Goal: Task Accomplishment & Management: Complete application form

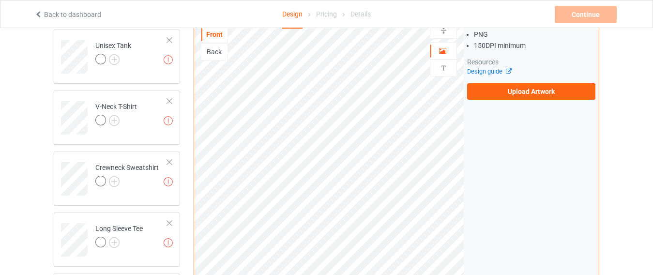
scroll to position [284, 0]
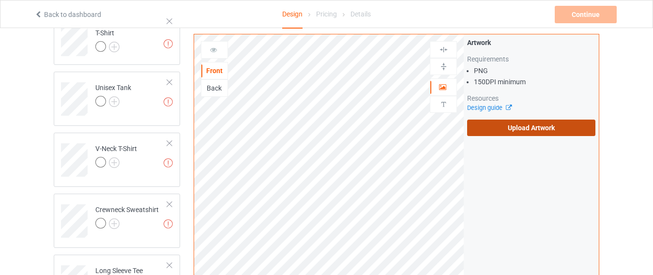
click at [529, 132] on label "Upload Artwork" at bounding box center [531, 128] width 128 height 16
click at [0, 0] on input "Upload Artwork" at bounding box center [0, 0] width 0 height 0
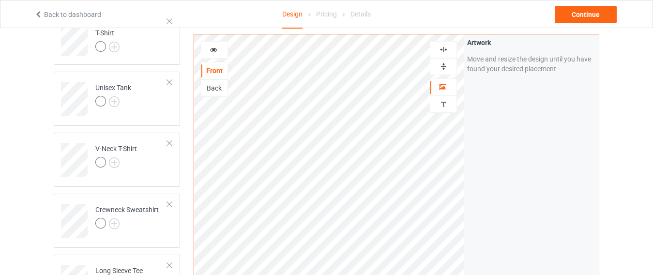
click at [219, 46] on div at bounding box center [214, 50] width 26 height 10
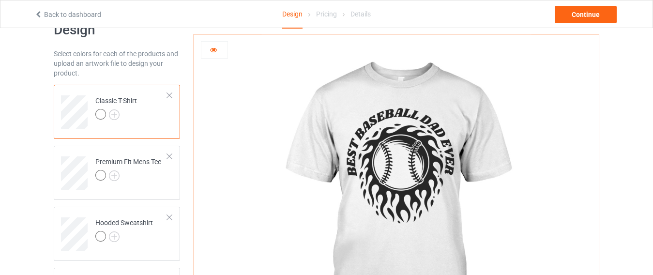
scroll to position [24, 0]
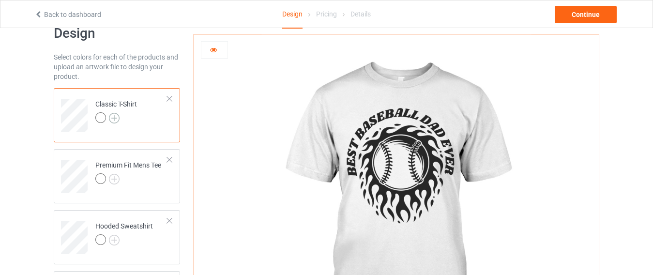
click at [114, 119] on img at bounding box center [114, 118] width 11 height 11
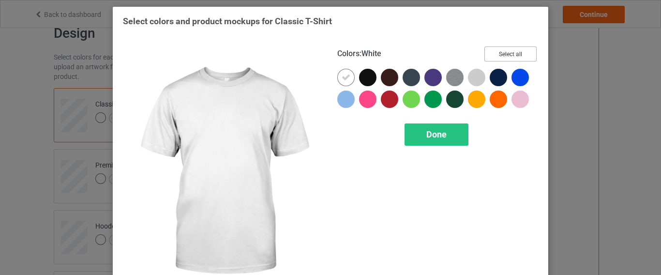
click at [489, 52] on button "Select all" at bounding box center [511, 53] width 52 height 15
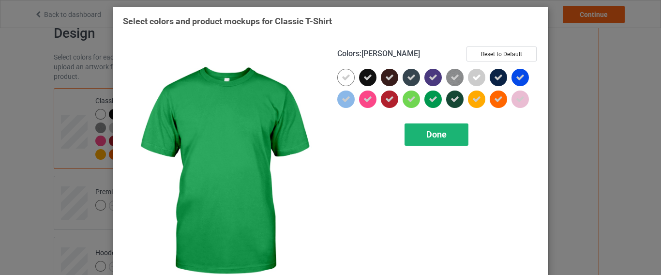
click at [430, 131] on span "Done" at bounding box center [437, 134] width 20 height 10
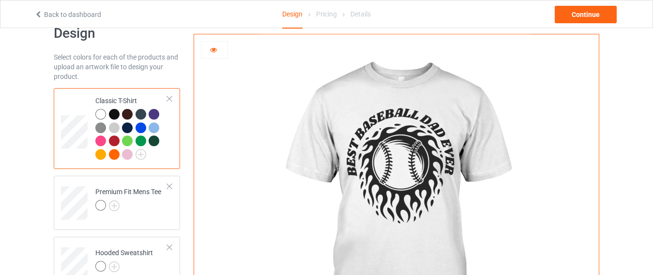
click at [115, 112] on div at bounding box center [114, 114] width 11 height 11
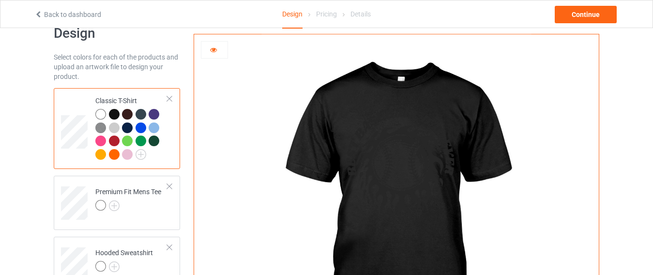
click at [125, 112] on div at bounding box center [127, 114] width 11 height 11
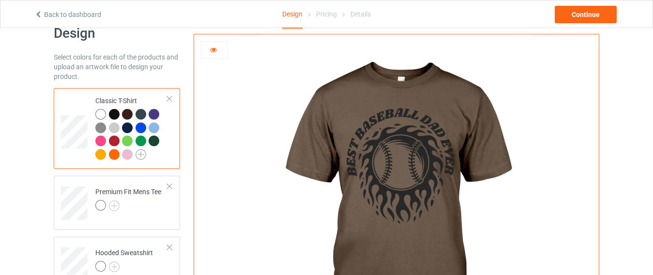
click at [140, 157] on img at bounding box center [141, 154] width 11 height 11
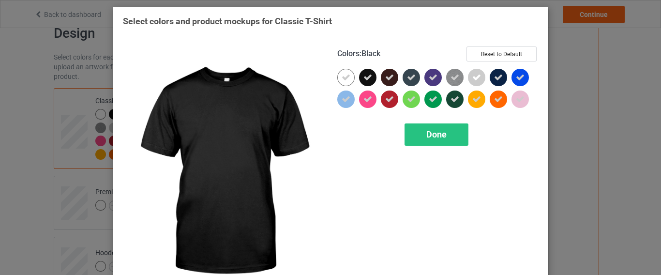
click at [364, 79] on icon at bounding box center [368, 77] width 9 height 9
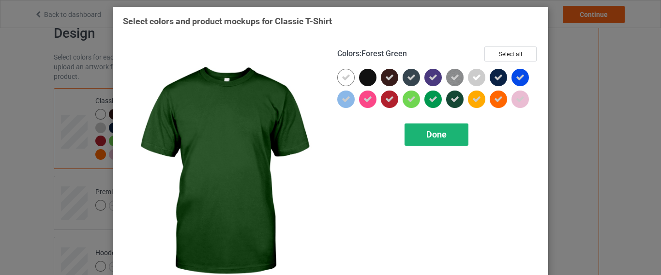
click at [445, 132] on div "Done" at bounding box center [437, 134] width 64 height 22
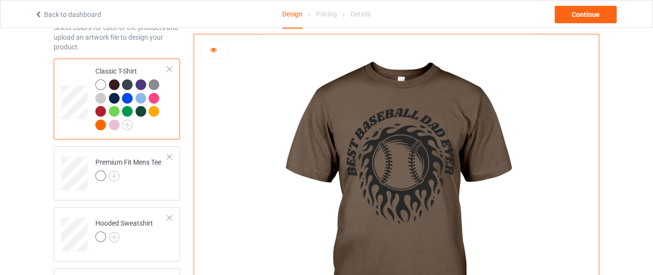
scroll to position [39, 0]
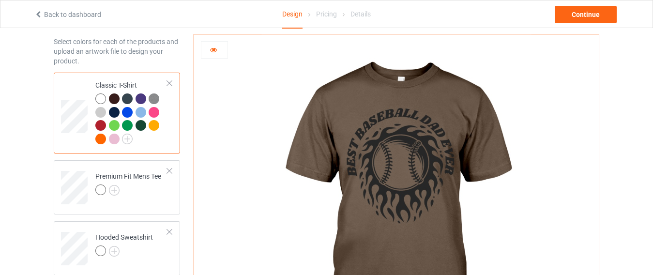
click at [101, 95] on div at bounding box center [100, 98] width 11 height 11
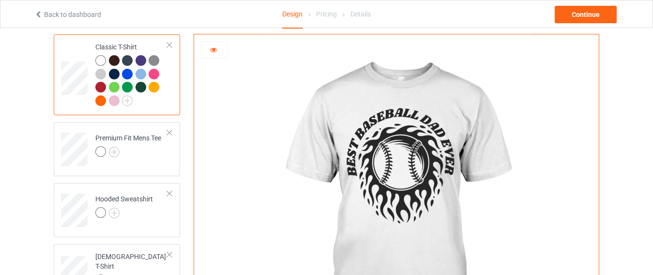
scroll to position [93, 0]
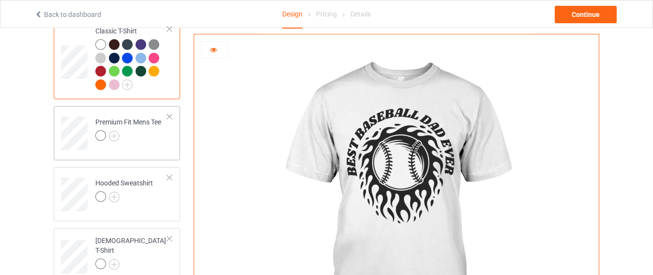
click at [138, 144] on div at bounding box center [128, 137] width 66 height 14
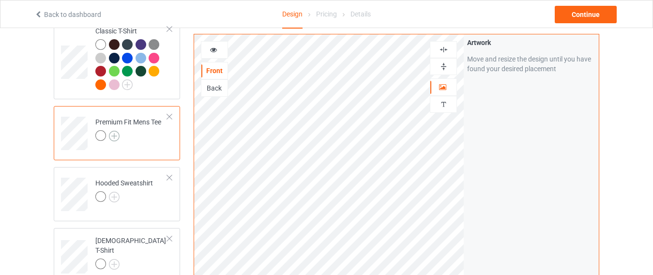
click at [118, 137] on img at bounding box center [114, 136] width 11 height 11
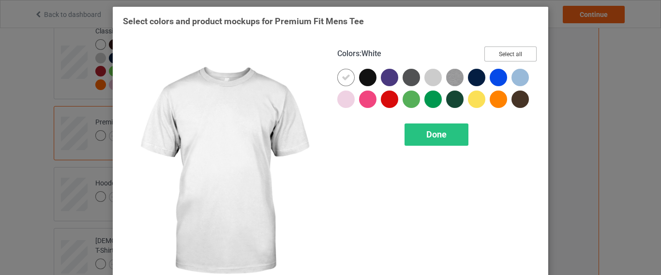
click at [517, 49] on button "Select all" at bounding box center [511, 53] width 52 height 15
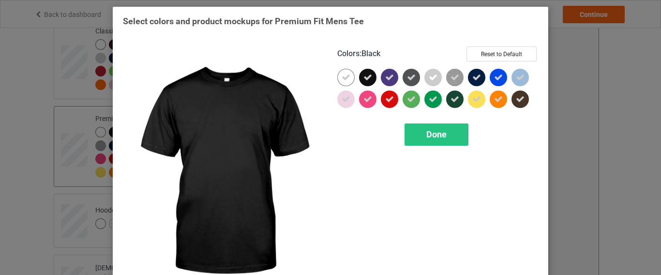
click at [364, 81] on icon at bounding box center [368, 77] width 9 height 9
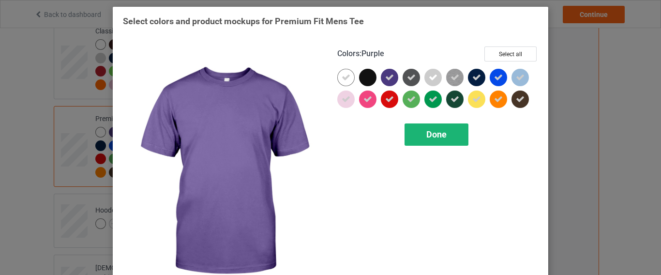
click at [418, 131] on div "Done" at bounding box center [437, 134] width 64 height 22
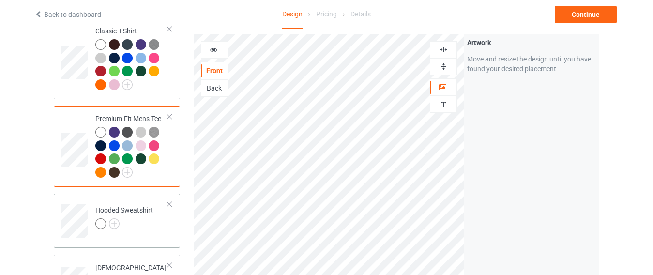
click at [128, 222] on div at bounding box center [124, 225] width 58 height 14
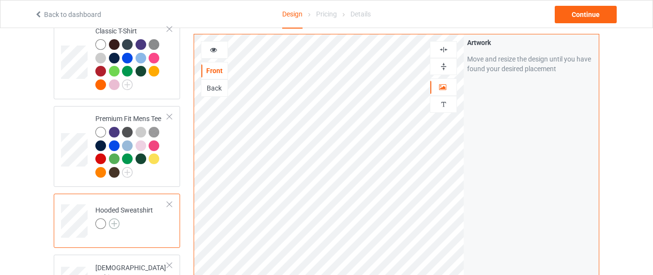
click at [116, 221] on img at bounding box center [114, 223] width 11 height 11
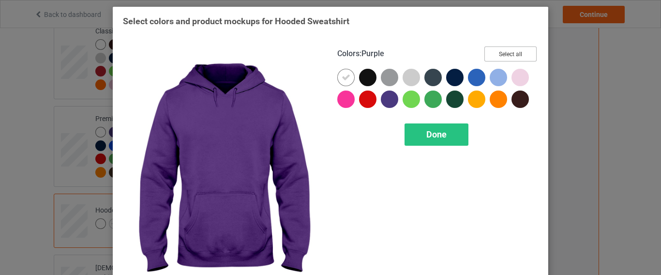
click at [494, 48] on button "Select all" at bounding box center [511, 53] width 52 height 15
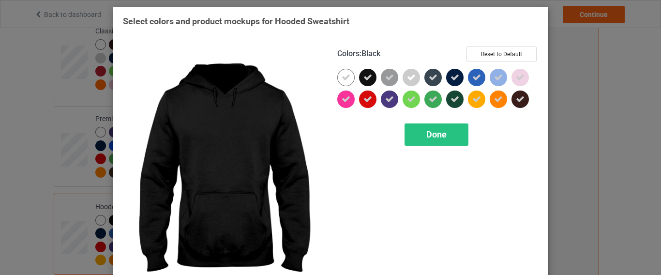
click at [364, 78] on icon at bounding box center [368, 77] width 9 height 9
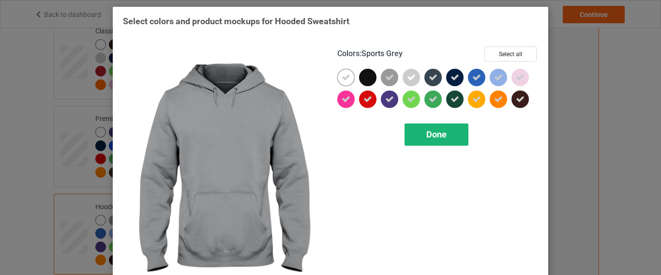
click at [415, 130] on div "Done" at bounding box center [437, 134] width 64 height 22
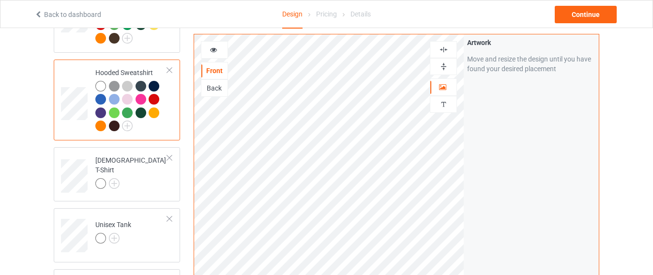
scroll to position [246, 0]
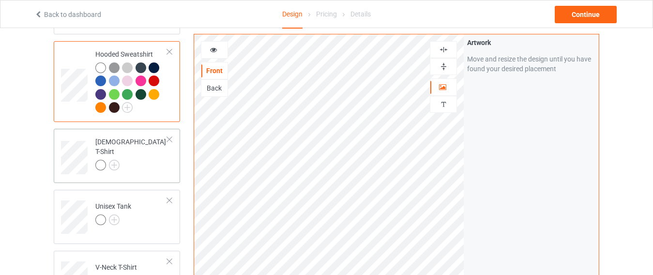
click at [121, 162] on div at bounding box center [131, 167] width 72 height 14
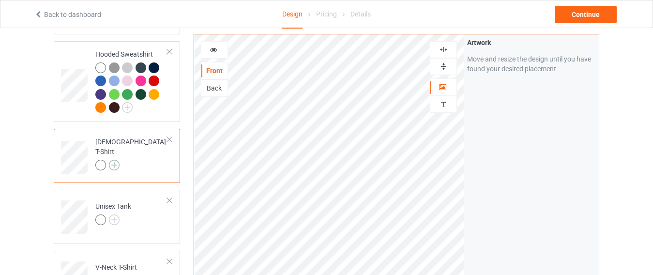
click at [115, 161] on img at bounding box center [114, 165] width 11 height 11
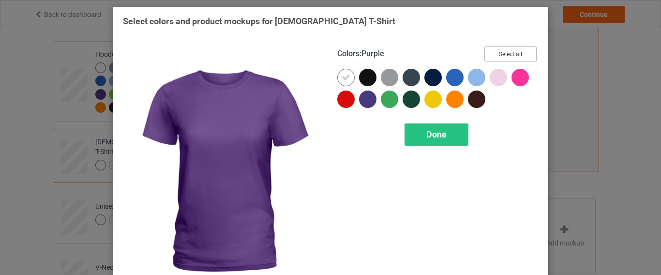
click at [500, 55] on button "Select all" at bounding box center [511, 53] width 52 height 15
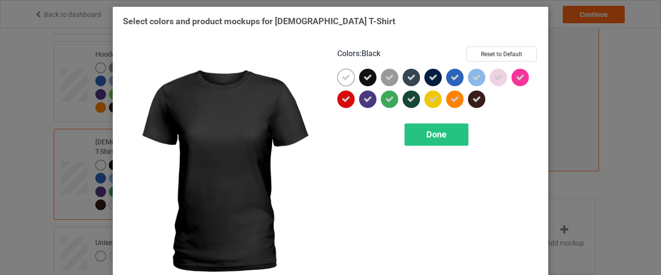
click at [372, 74] on div at bounding box center [367, 77] width 17 height 17
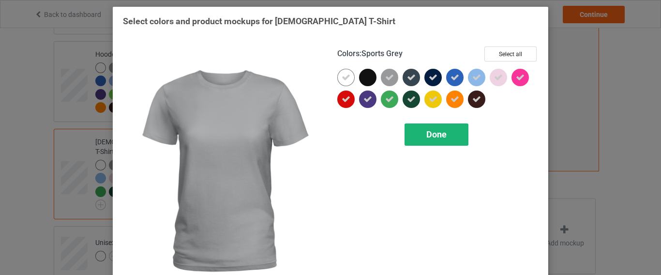
click at [415, 129] on div "Done" at bounding box center [437, 134] width 64 height 22
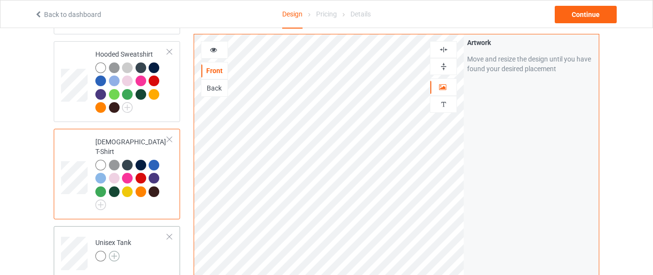
click at [119, 251] on img at bounding box center [114, 256] width 11 height 11
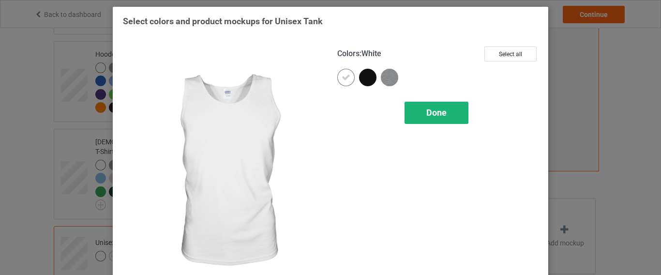
click at [456, 109] on div "Done" at bounding box center [437, 113] width 64 height 22
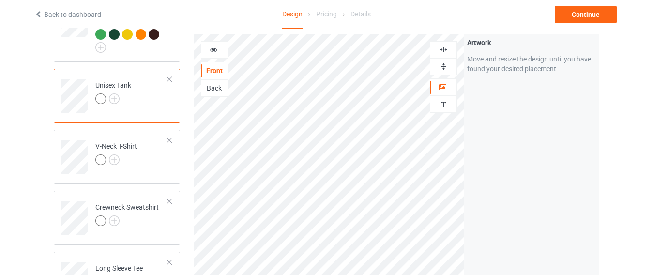
scroll to position [422, 0]
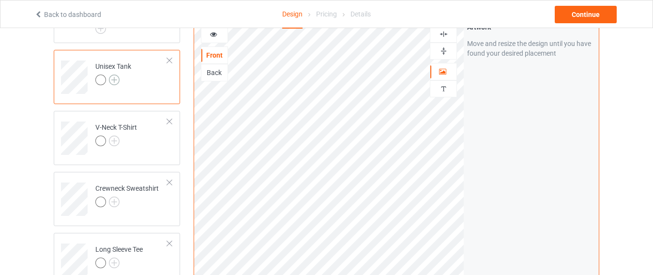
click at [116, 75] on img at bounding box center [114, 80] width 11 height 11
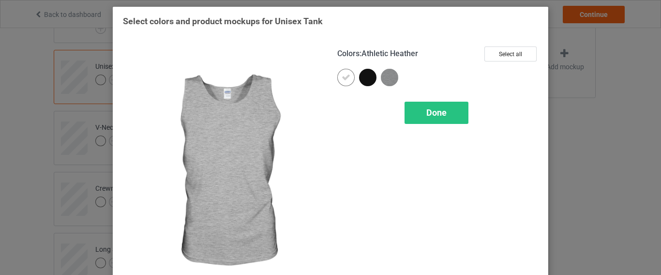
click at [383, 78] on img at bounding box center [389, 77] width 17 height 17
click at [416, 107] on div "Done" at bounding box center [437, 113] width 64 height 22
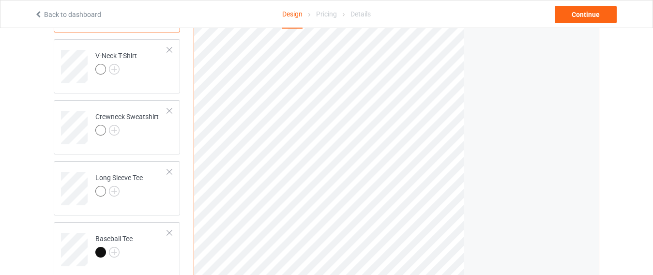
scroll to position [492, 0]
click at [118, 66] on img at bounding box center [114, 71] width 11 height 11
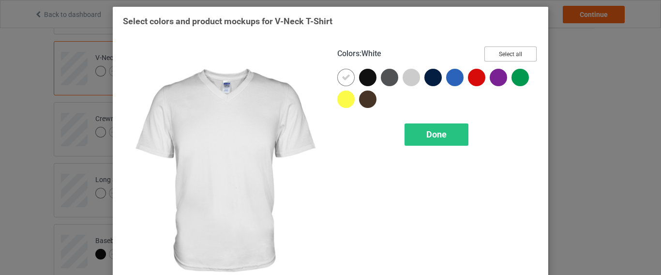
click at [502, 57] on button "Select all" at bounding box center [511, 53] width 52 height 15
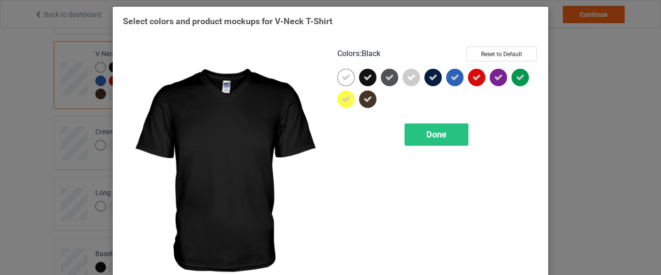
click at [374, 80] on div at bounding box center [370, 80] width 22 height 22
click at [367, 78] on div at bounding box center [367, 77] width 17 height 17
click at [367, 79] on icon at bounding box center [368, 77] width 9 height 9
click at [413, 131] on div "Done" at bounding box center [437, 134] width 64 height 22
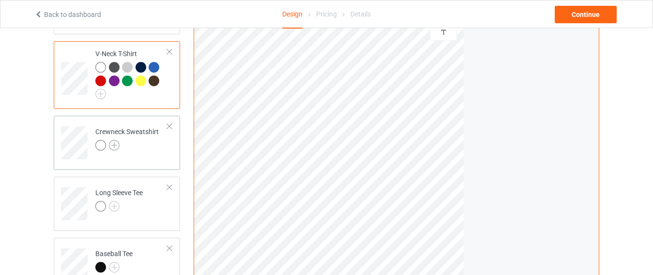
click at [115, 140] on img at bounding box center [114, 145] width 11 height 11
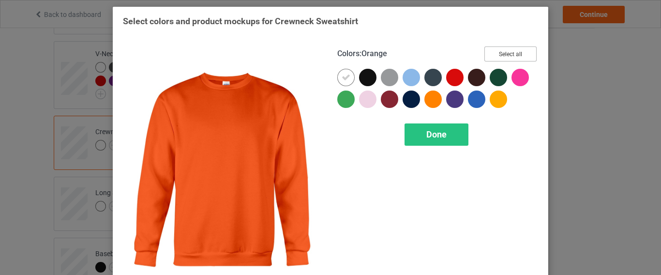
click at [496, 57] on button "Select all" at bounding box center [511, 53] width 52 height 15
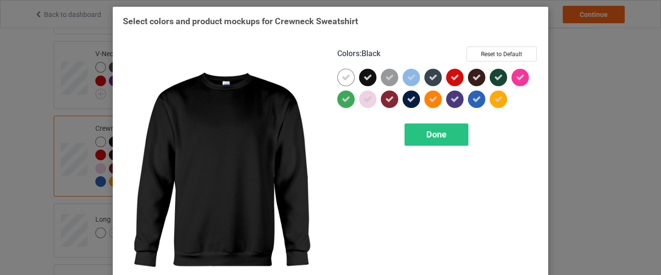
click at [369, 77] on div at bounding box center [367, 77] width 17 height 17
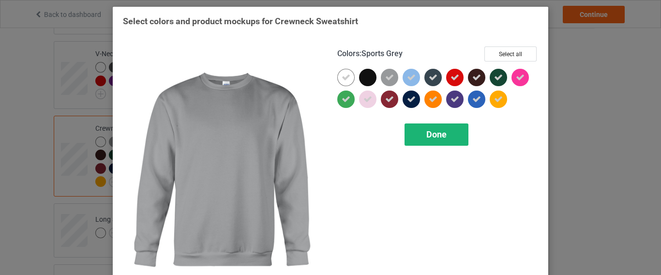
click at [427, 135] on span "Done" at bounding box center [437, 134] width 20 height 10
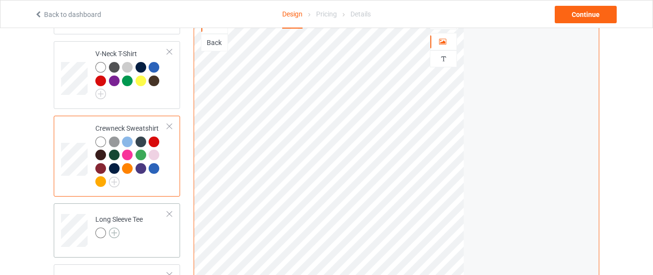
click at [110, 228] on img at bounding box center [114, 233] width 11 height 11
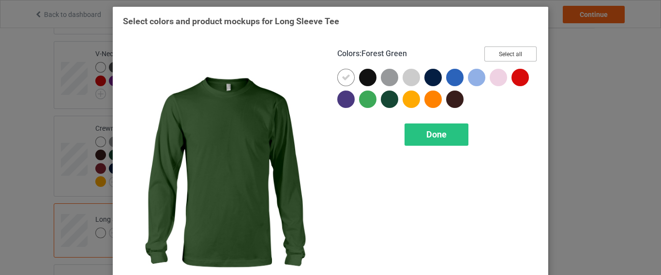
click at [502, 52] on button "Select all" at bounding box center [511, 53] width 52 height 15
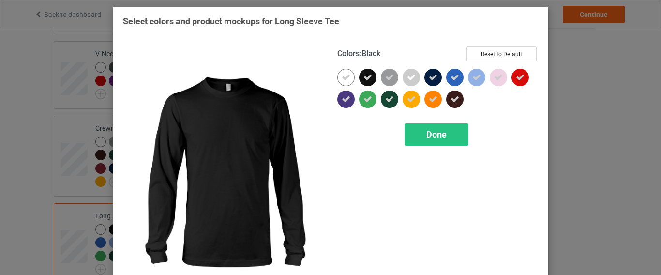
click at [370, 75] on div at bounding box center [367, 77] width 17 height 17
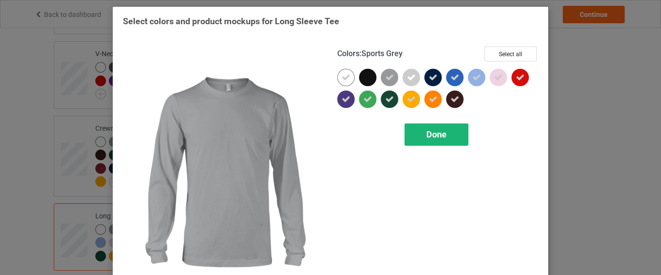
click at [447, 140] on div "Done" at bounding box center [437, 134] width 64 height 22
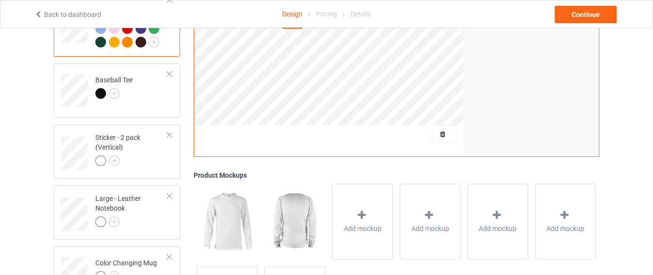
scroll to position [738, 0]
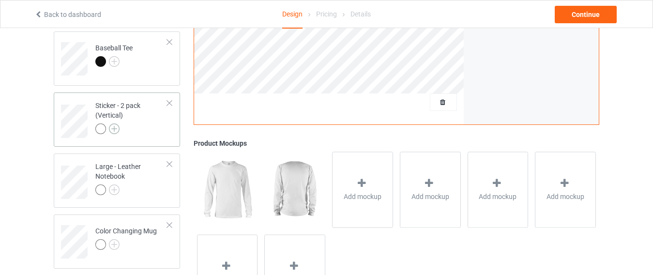
click at [114, 123] on img at bounding box center [114, 128] width 11 height 11
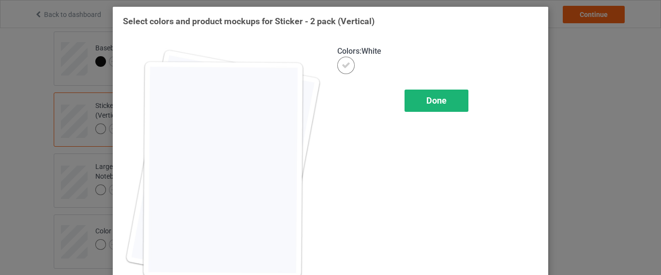
click at [455, 97] on div "Done" at bounding box center [437, 101] width 64 height 22
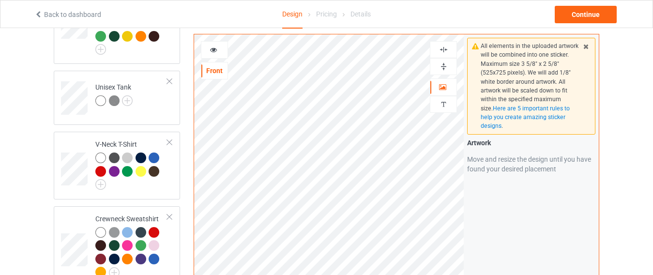
scroll to position [407, 0]
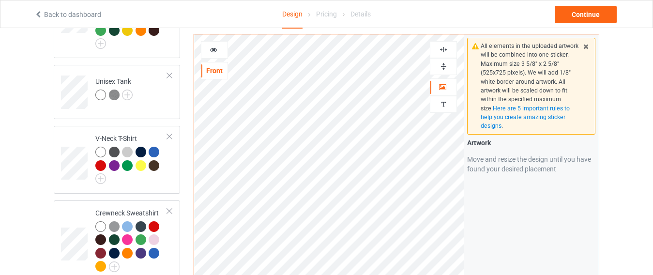
click at [220, 46] on div at bounding box center [214, 50] width 26 height 10
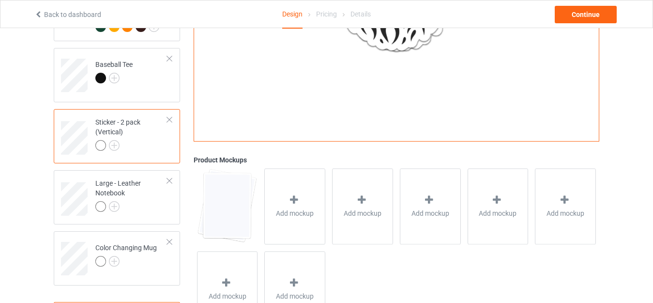
scroll to position [749, 0]
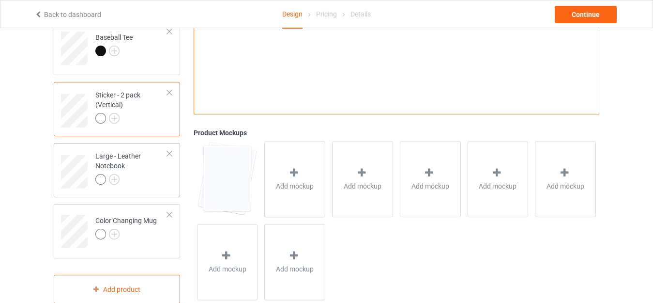
click at [130, 164] on div "Large - Leather Notebook" at bounding box center [131, 167] width 72 height 33
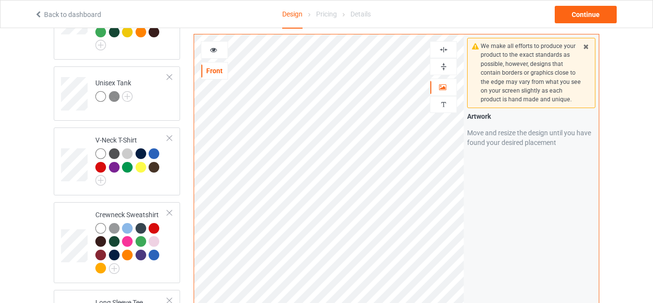
scroll to position [395, 0]
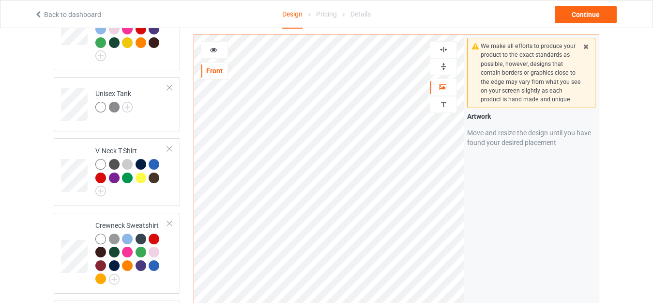
click at [219, 47] on div at bounding box center [214, 50] width 26 height 10
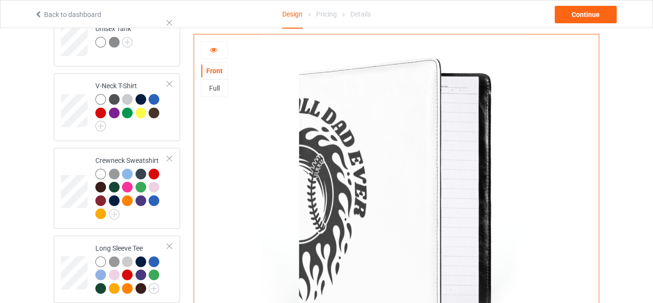
scroll to position [458, 0]
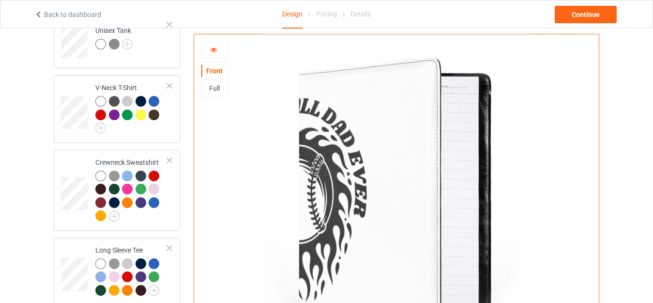
click at [222, 53] on div at bounding box center [214, 50] width 26 height 10
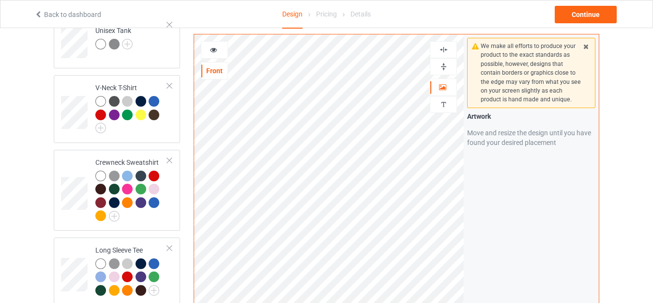
click at [218, 45] on div at bounding box center [214, 50] width 26 height 10
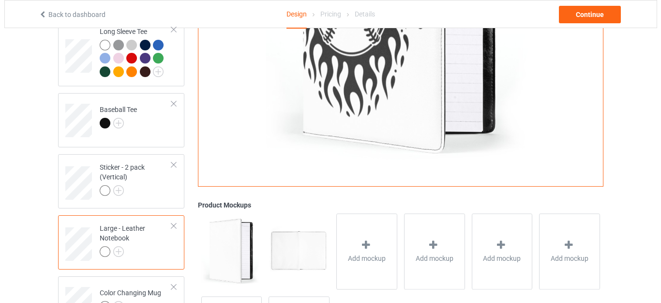
scroll to position [657, 0]
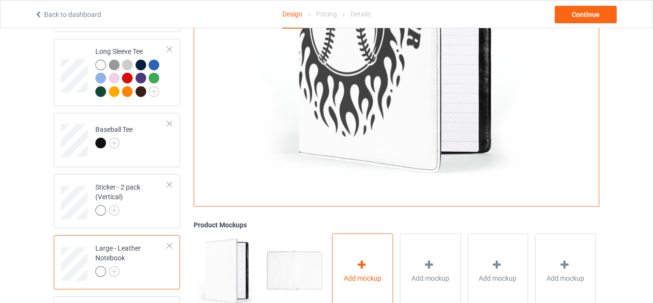
click at [337, 263] on div "Add mockup" at bounding box center [362, 271] width 61 height 76
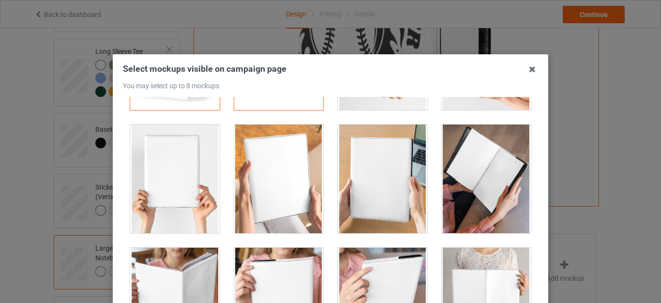
scroll to position [79, 0]
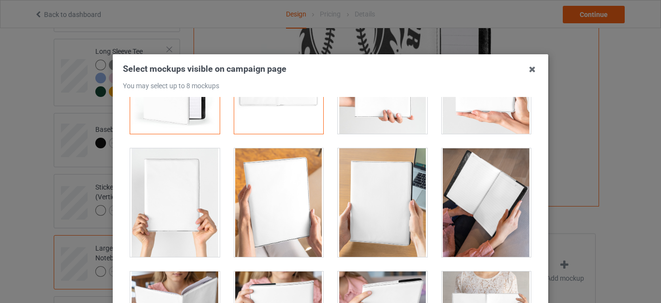
click at [388, 207] on div at bounding box center [383, 202] width 90 height 108
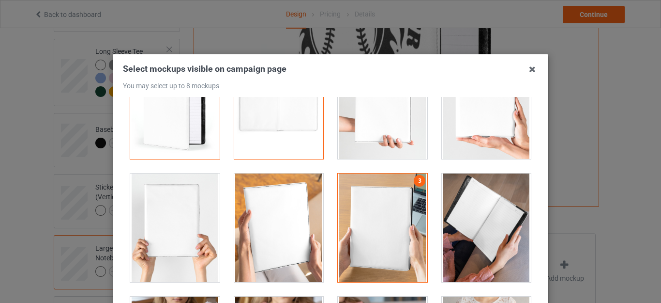
scroll to position [57, 0]
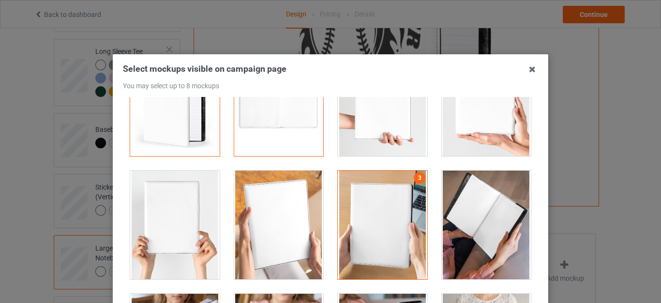
click at [504, 192] on div at bounding box center [487, 224] width 90 height 108
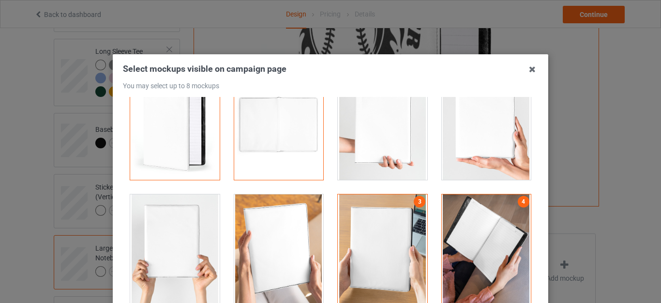
scroll to position [26, 0]
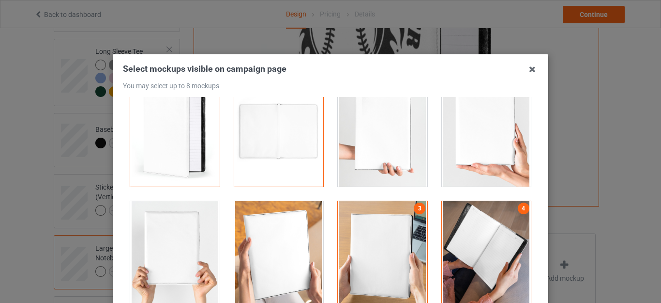
click at [499, 163] on div at bounding box center [487, 132] width 90 height 108
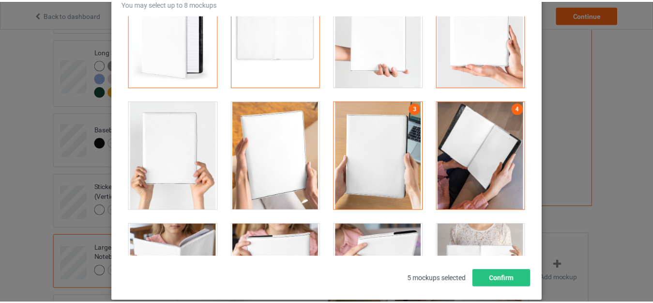
scroll to position [100, 0]
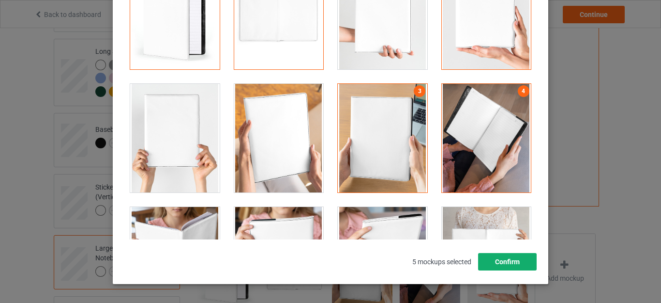
click at [493, 260] on button "Confirm" at bounding box center [507, 261] width 59 height 17
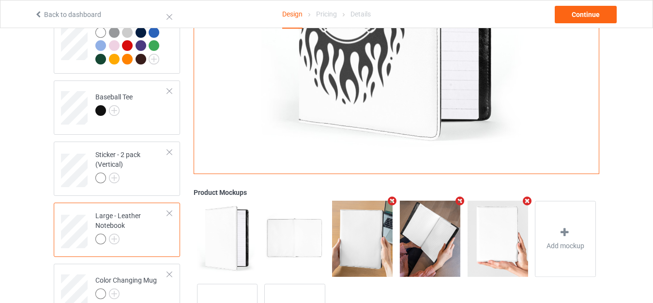
scroll to position [705, 0]
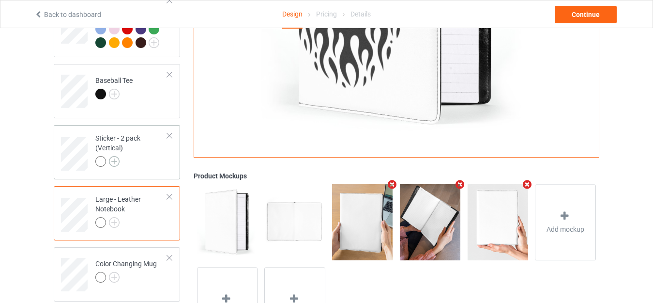
click at [113, 156] on img at bounding box center [114, 161] width 11 height 11
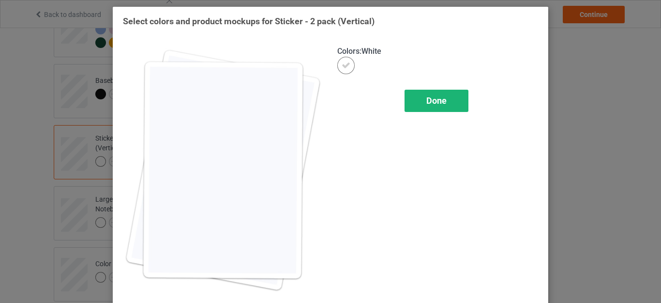
click at [429, 96] on span "Done" at bounding box center [437, 100] width 20 height 10
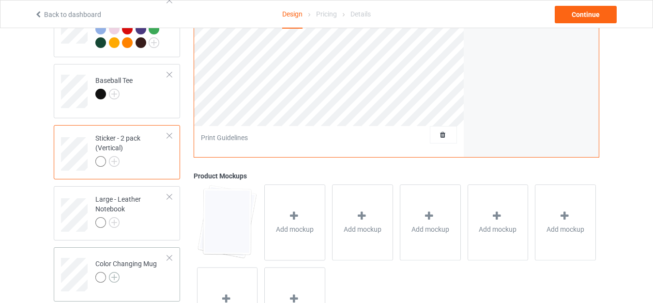
click at [116, 272] on img at bounding box center [114, 277] width 11 height 11
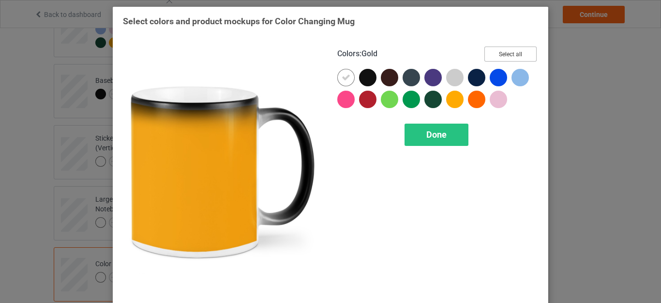
click at [500, 48] on button "Select all" at bounding box center [511, 53] width 52 height 15
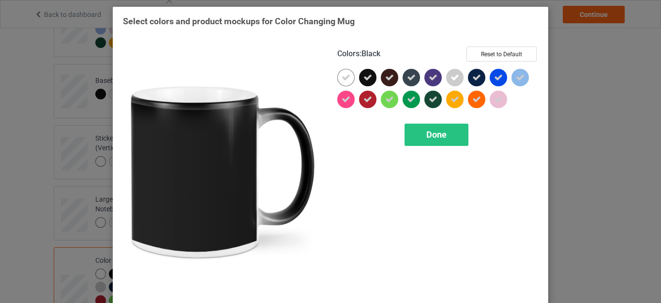
drag, startPoint x: 367, startPoint y: 77, endPoint x: 378, endPoint y: 84, distance: 12.8
click at [367, 77] on icon at bounding box center [368, 77] width 9 height 9
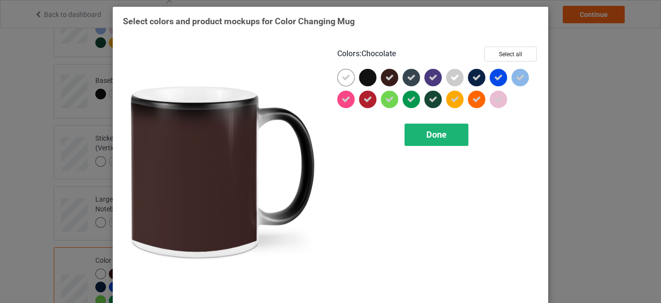
click at [418, 135] on div "Done" at bounding box center [437, 134] width 64 height 22
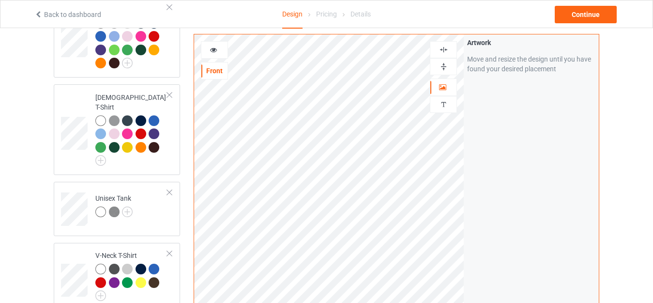
scroll to position [292, 0]
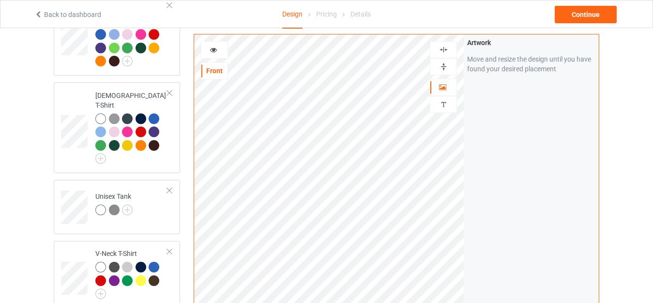
click at [227, 48] on div at bounding box center [214, 50] width 26 height 10
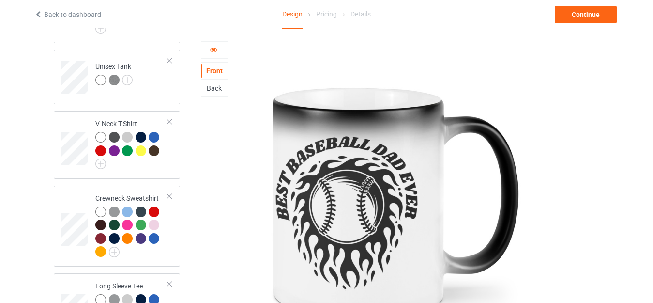
scroll to position [418, 0]
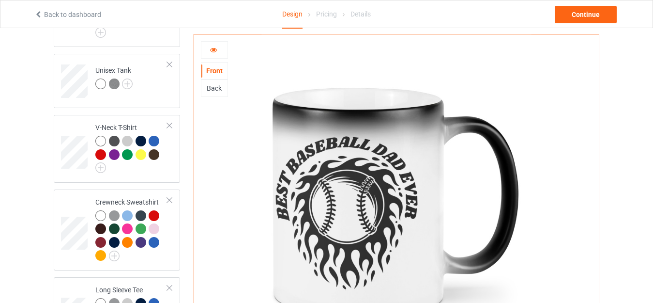
click at [224, 50] on div at bounding box center [214, 50] width 26 height 10
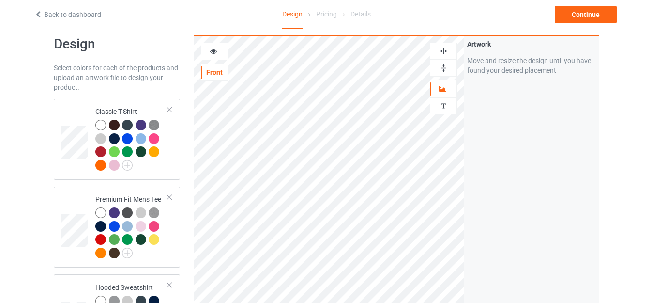
scroll to position [0, 0]
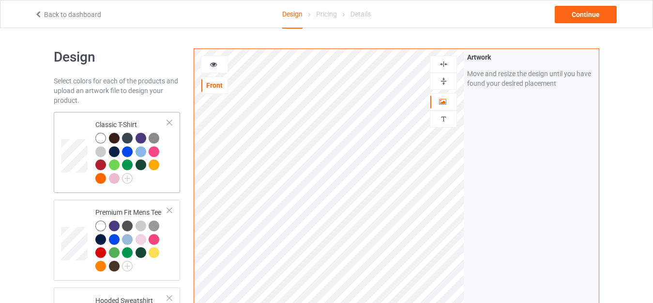
click at [159, 184] on div at bounding box center [131, 159] width 72 height 53
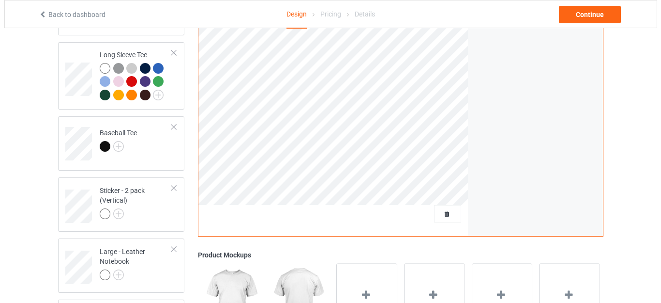
scroll to position [681, 0]
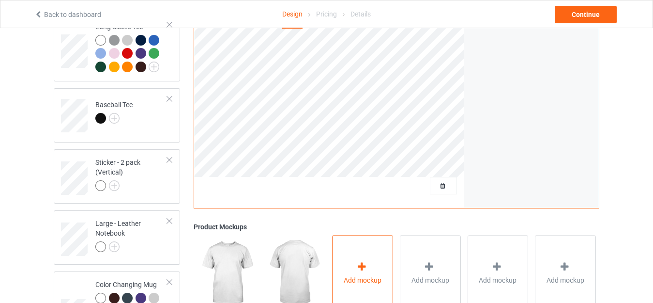
click at [368, 275] on span "Add mockup" at bounding box center [363, 280] width 38 height 10
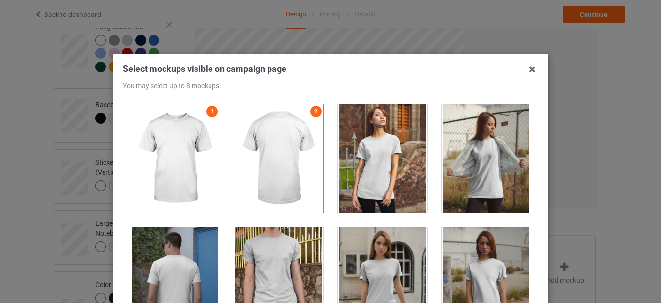
scroll to position [212, 0]
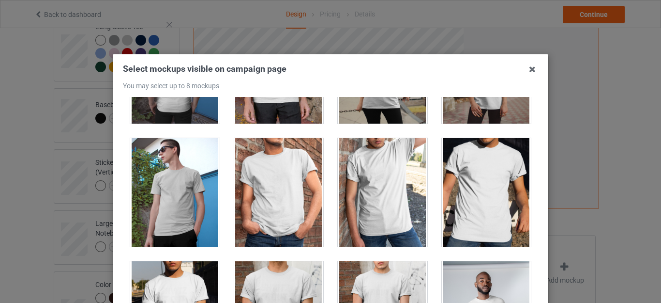
click at [413, 192] on div at bounding box center [383, 192] width 90 height 108
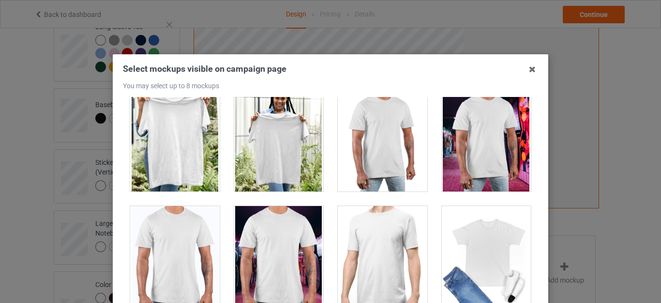
scroll to position [4237, 0]
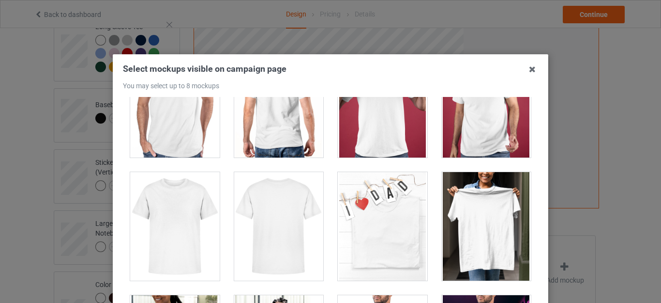
click at [389, 205] on div at bounding box center [383, 226] width 90 height 108
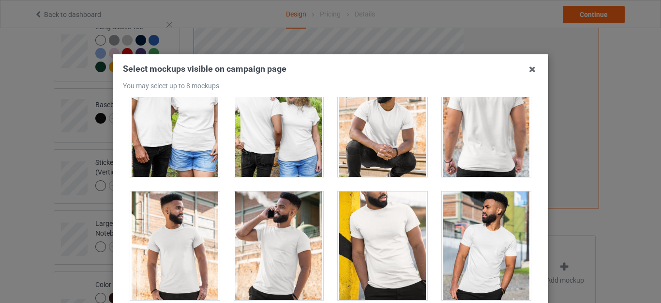
scroll to position [11015, 0]
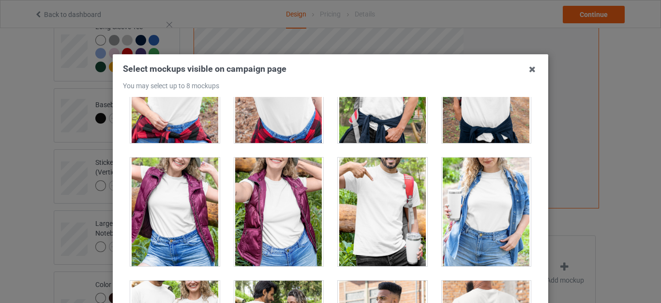
click at [382, 257] on div at bounding box center [383, 211] width 90 height 108
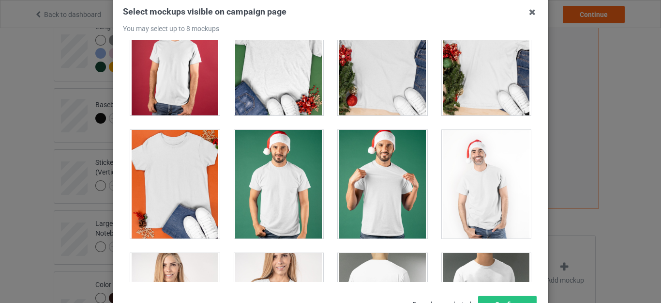
scroll to position [1181, 0]
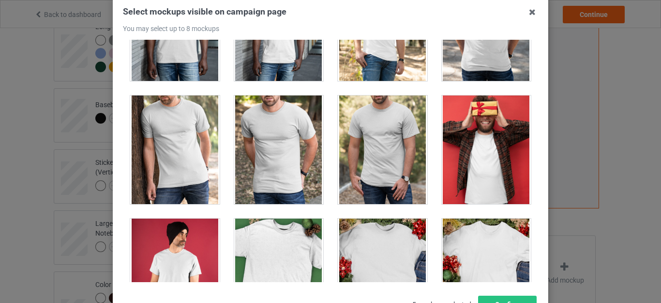
click at [294, 130] on div at bounding box center [279, 149] width 90 height 108
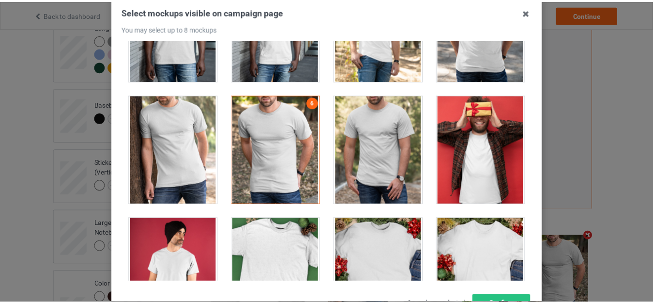
scroll to position [95, 0]
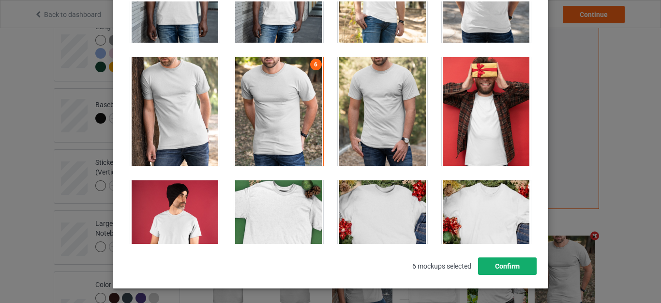
click at [484, 260] on button "Confirm" at bounding box center [507, 265] width 59 height 17
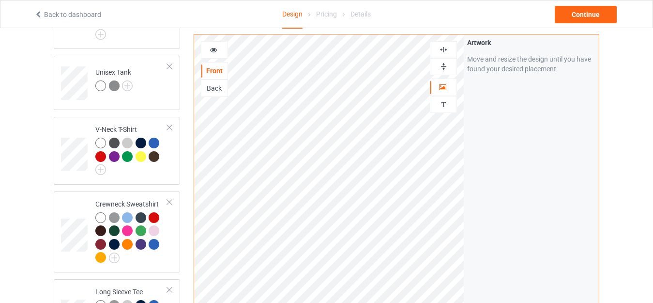
scroll to position [152, 0]
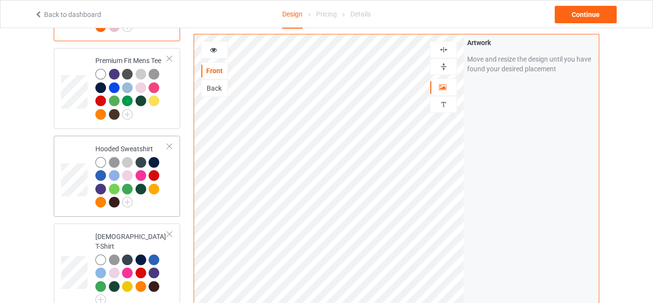
click at [163, 199] on div at bounding box center [131, 183] width 72 height 53
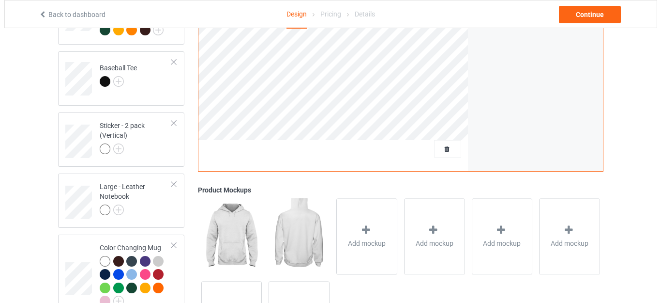
scroll to position [720, 0]
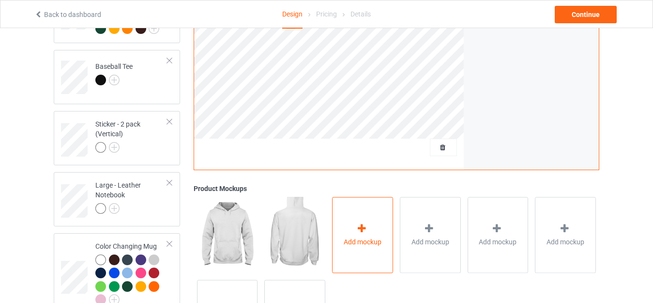
click at [347, 237] on span "Add mockup" at bounding box center [363, 242] width 38 height 10
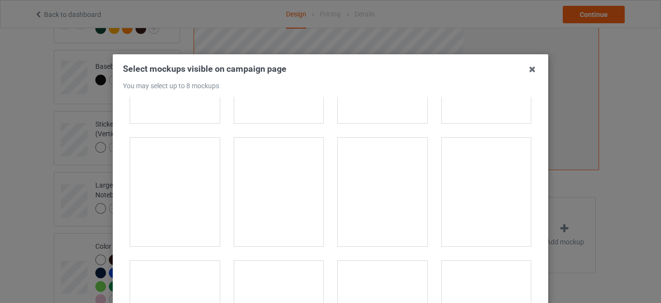
scroll to position [3813, 0]
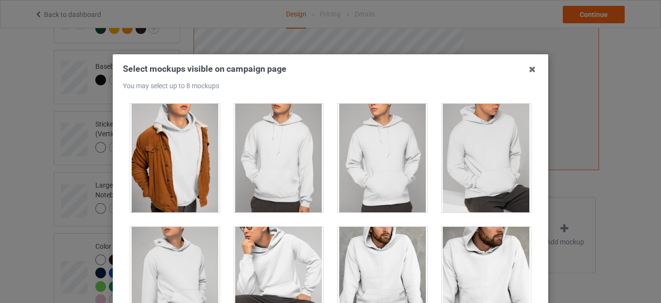
click at [306, 198] on div at bounding box center [279, 158] width 90 height 108
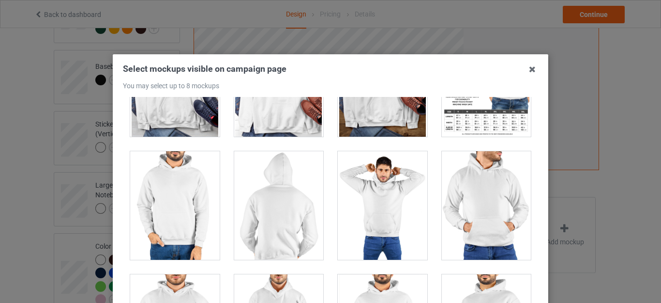
scroll to position [4660, 0]
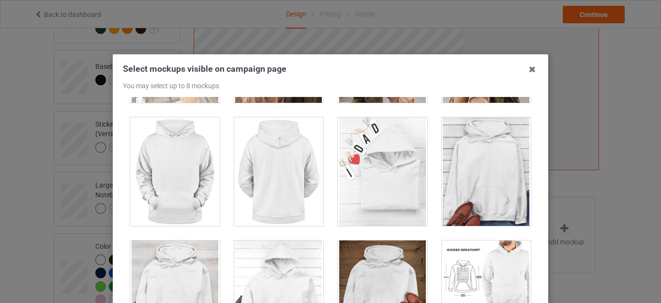
click at [401, 181] on div at bounding box center [383, 171] width 90 height 108
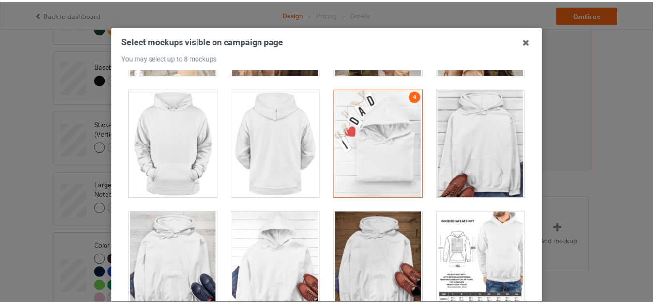
scroll to position [56, 0]
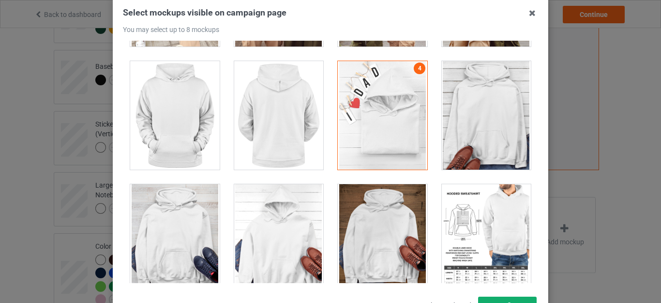
click at [521, 275] on button "Confirm" at bounding box center [507, 304] width 59 height 17
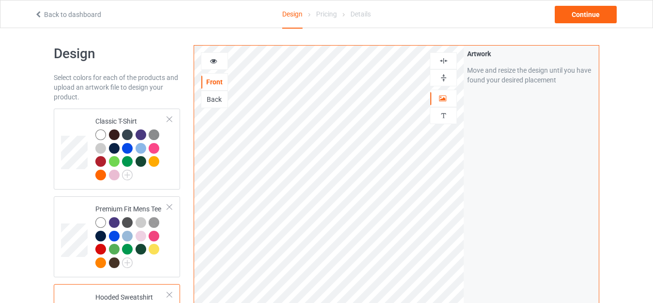
scroll to position [0, 0]
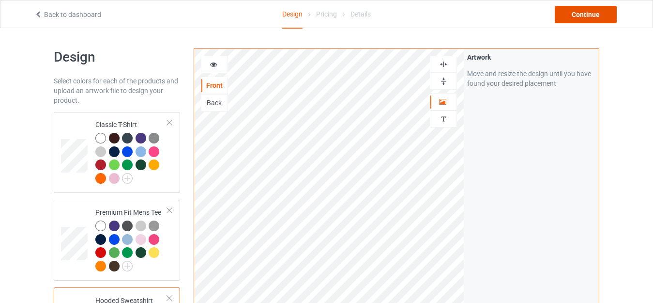
click at [589, 12] on div "Continue" at bounding box center [586, 14] width 62 height 17
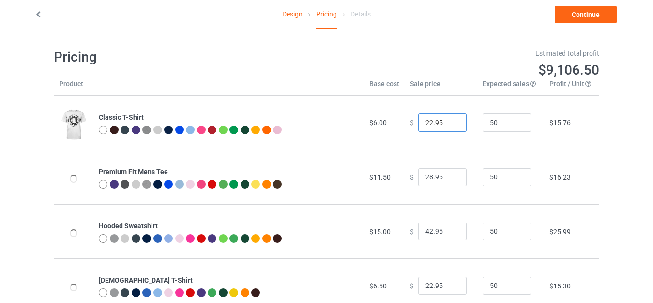
click at [426, 122] on input "22.95" at bounding box center [442, 122] width 48 height 18
type input "19.95"
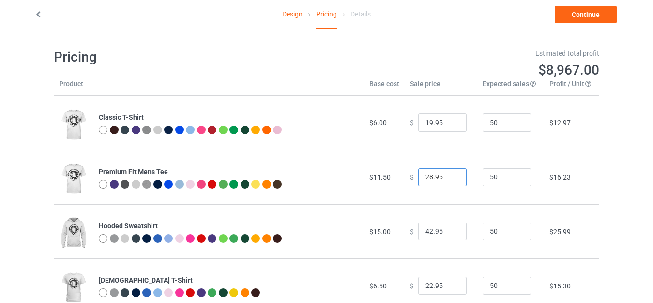
click at [428, 175] on input "28.95" at bounding box center [442, 177] width 48 height 18
type input "22.95"
click at [427, 230] on input "42.95" at bounding box center [442, 231] width 48 height 18
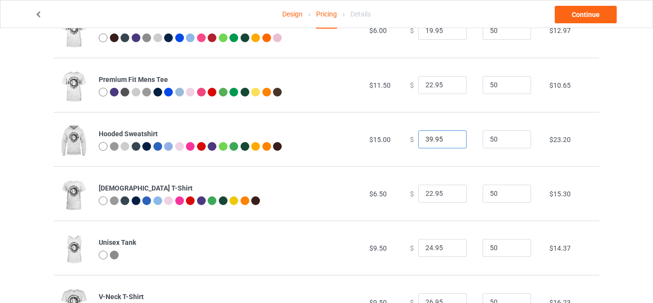
scroll to position [131, 0]
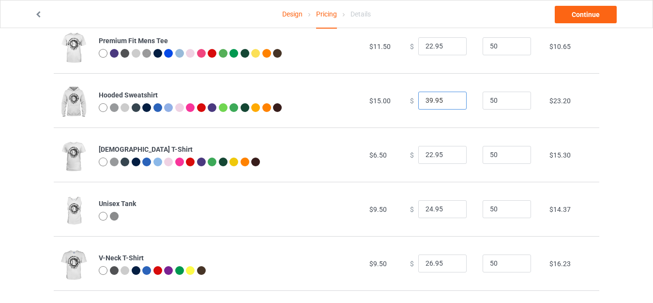
type input "39.95"
click at [426, 153] on input "22.95" at bounding box center [442, 155] width 48 height 18
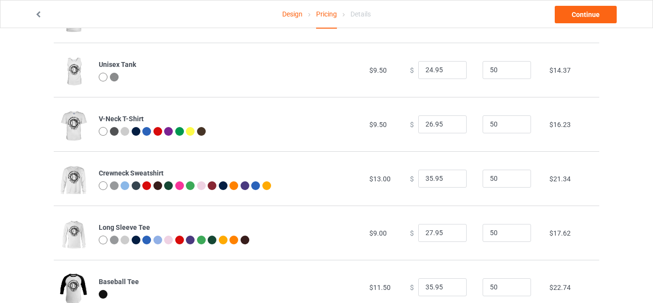
scroll to position [282, 0]
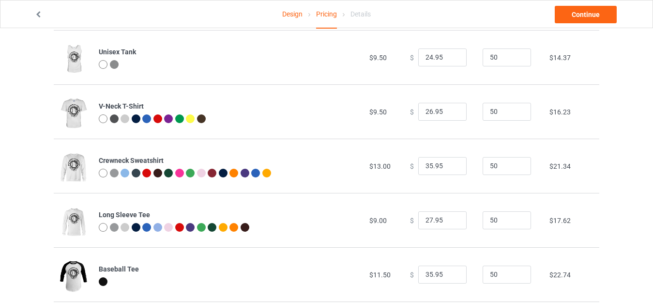
type input "20.95"
click at [427, 113] on input "26.95" at bounding box center [442, 112] width 48 height 18
type input "22.95"
click at [427, 165] on input "35.95" at bounding box center [442, 166] width 48 height 18
type input "30.95"
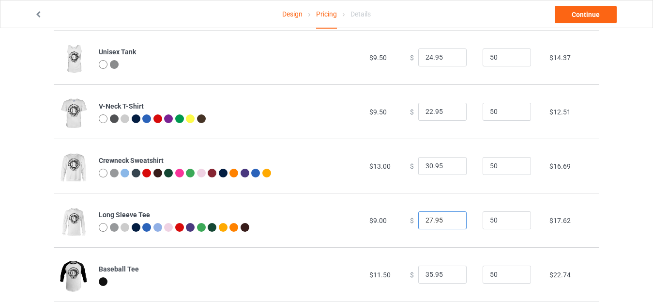
click at [426, 220] on input "27.95" at bounding box center [442, 220] width 48 height 18
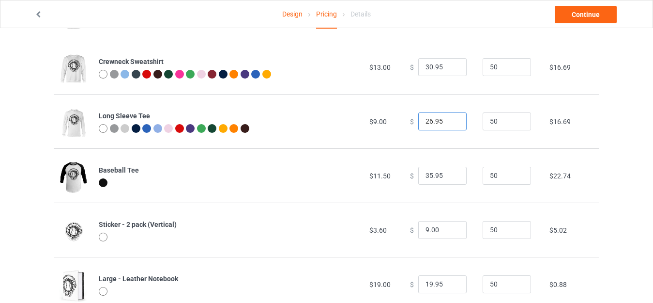
scroll to position [395, 0]
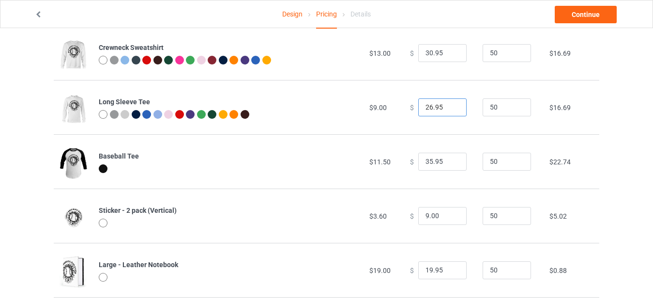
type input "26.95"
click at [427, 161] on input "35.95" at bounding box center [442, 162] width 48 height 18
type input "30.95"
click at [423, 216] on input "9.00" at bounding box center [442, 216] width 48 height 18
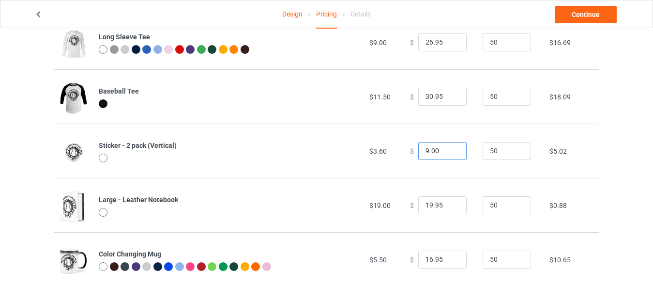
scroll to position [461, 0]
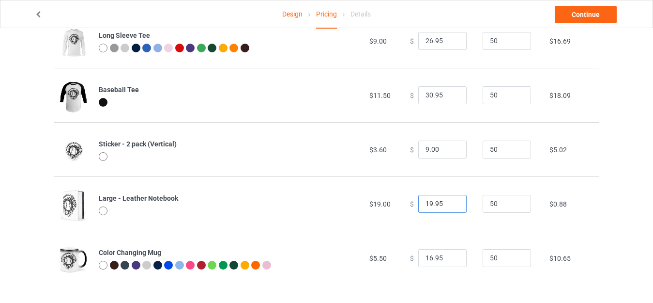
click at [427, 203] on input "19.95" at bounding box center [442, 204] width 48 height 18
type input "19.95"
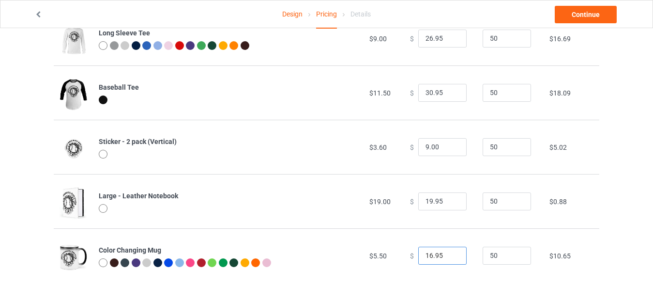
click at [426, 255] on input "16.95" at bounding box center [442, 255] width 48 height 18
click at [427, 255] on input "16.95" at bounding box center [442, 255] width 48 height 18
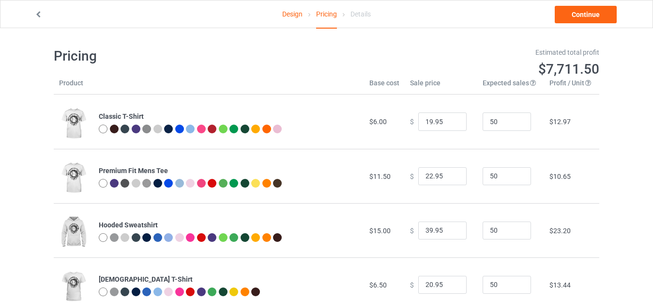
scroll to position [0, 0]
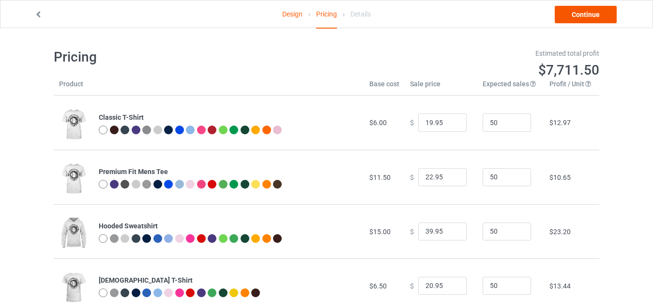
type input "15.95"
click at [598, 17] on link "Continue" at bounding box center [586, 14] width 62 height 17
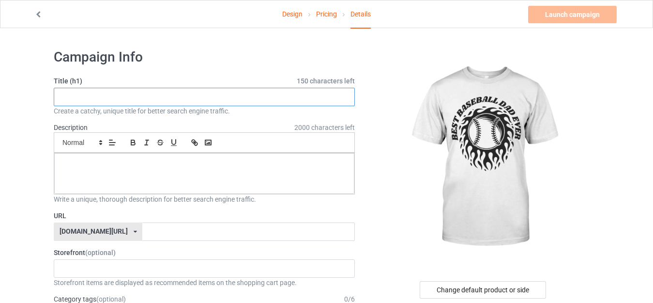
click at [104, 97] on input "text" at bounding box center [204, 97] width 301 height 18
click at [116, 98] on input "Best baseball dad ever" at bounding box center [204, 97] width 301 height 18
type input "Best baseball dad ever"
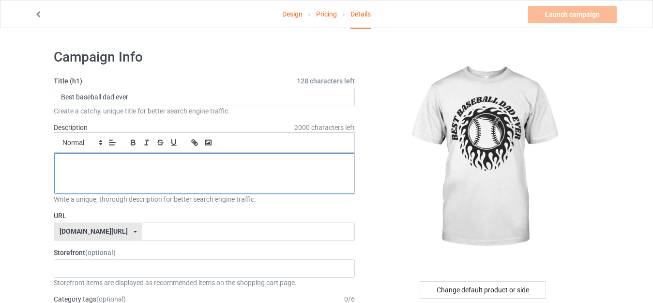
click at [80, 161] on p at bounding box center [204, 163] width 285 height 9
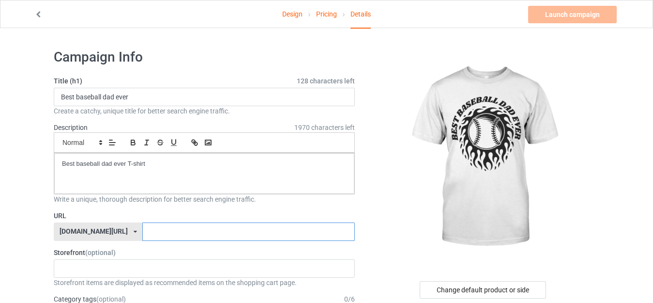
click at [142, 226] on input "text" at bounding box center [248, 231] width 212 height 18
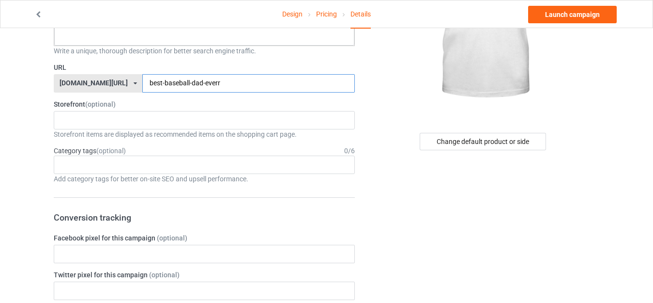
scroll to position [171, 0]
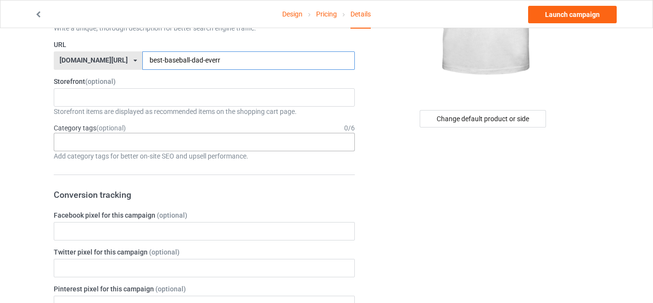
type input "best-baseball-dad-everr"
click at [122, 138] on div "Age > [DEMOGRAPHIC_DATA] > 1 Age > [DEMOGRAPHIC_DATA] Months > 1 Month Age > [D…" at bounding box center [204, 142] width 301 height 18
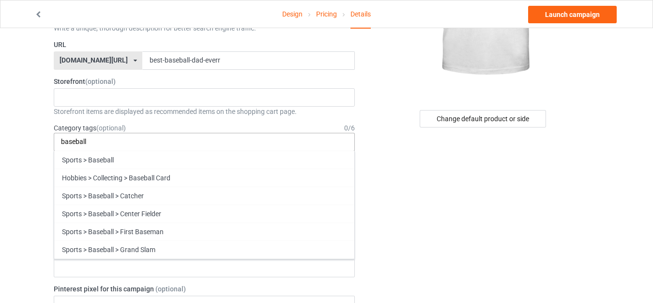
type input "baseball"
click at [107, 144] on div "baseball Sports > Baseball Hobbies > Collecting > Baseball Card Sports > Baseba…" at bounding box center [204, 142] width 301 height 18
drag, startPoint x: 107, startPoint y: 144, endPoint x: 95, endPoint y: 140, distance: 12.2
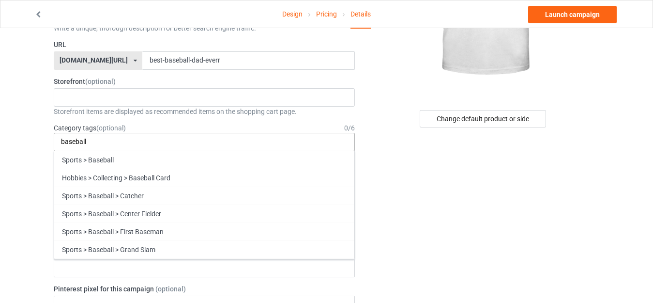
click at [95, 140] on input "baseball" at bounding box center [80, 142] width 39 height 8
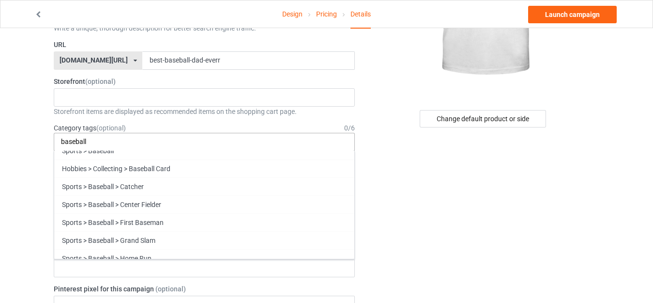
scroll to position [0, 0]
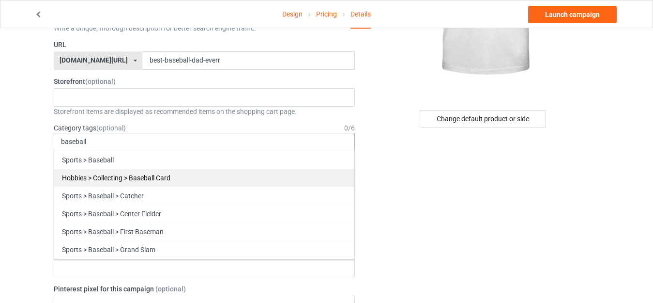
click at [217, 176] on div "Hobbies > Collecting > Baseball Card" at bounding box center [204, 177] width 300 height 18
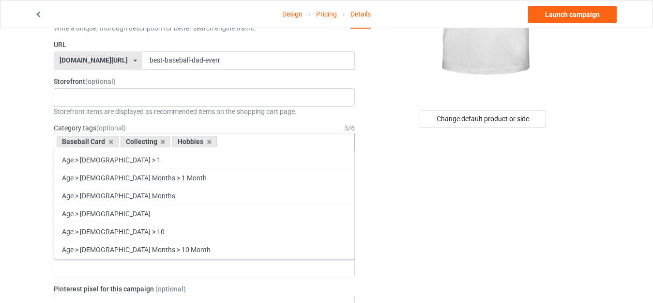
paste input "baseball"
click at [315, 142] on div "Baseball Card Collecting Hobbies baseball Age > [DEMOGRAPHIC_DATA] > 1 Age > [D…" at bounding box center [204, 142] width 301 height 18
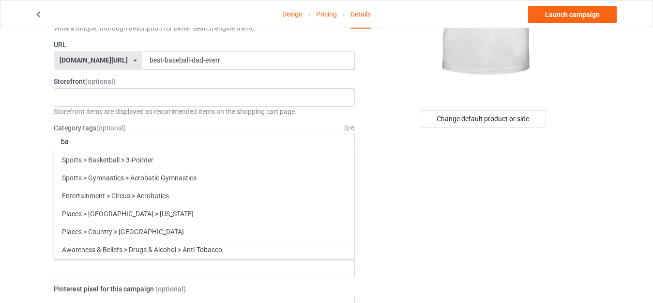
type input "b"
drag, startPoint x: 184, startPoint y: 145, endPoint x: 157, endPoint y: 141, distance: 27.9
click at [157, 141] on div "Age > [DEMOGRAPHIC_DATA] > 1 Age > [DEMOGRAPHIC_DATA] Months > 1 Month Age > [D…" at bounding box center [204, 142] width 301 height 18
drag, startPoint x: 157, startPoint y: 141, endPoint x: 128, endPoint y: 140, distance: 28.6
click at [128, 140] on div "Age > [DEMOGRAPHIC_DATA] > 1 Age > [DEMOGRAPHIC_DATA] Months > 1 Month Age > [D…" at bounding box center [204, 142] width 301 height 18
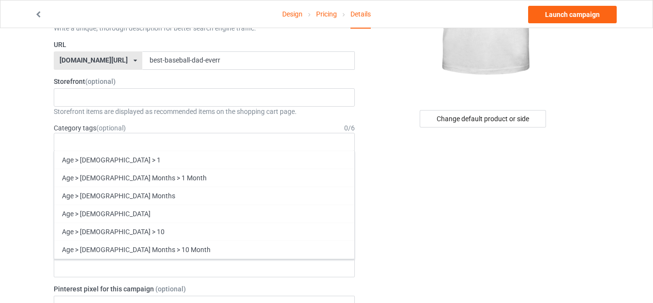
click at [128, 140] on div "Age > [DEMOGRAPHIC_DATA] > 1 Age > [DEMOGRAPHIC_DATA] Months > 1 Month Age > [D…" at bounding box center [204, 142] width 301 height 18
drag, startPoint x: 89, startPoint y: 135, endPoint x: 71, endPoint y: 140, distance: 19.3
click at [71, 140] on input "text" at bounding box center [68, 142] width 15 height 8
paste input "baseball"
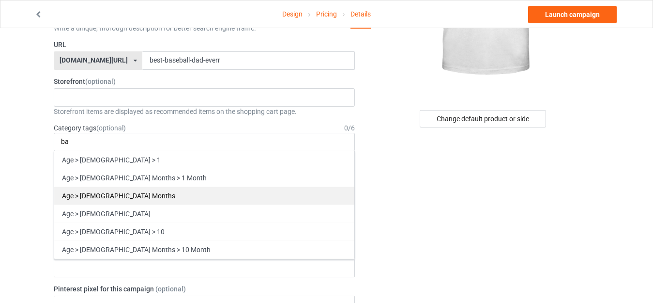
type input "b"
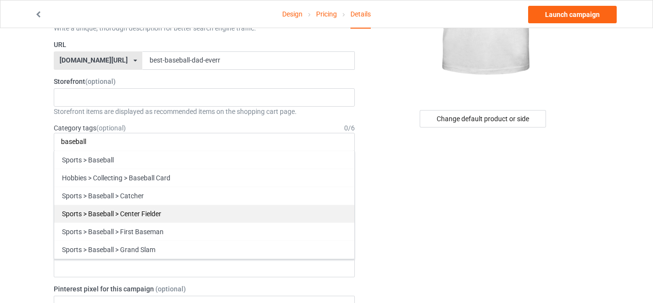
type input "baseball"
click at [121, 210] on div "Sports > Baseball > Center Fielder" at bounding box center [204, 213] width 300 height 18
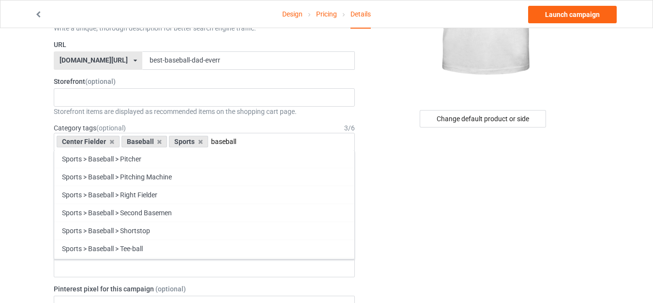
scroll to position [118, 0]
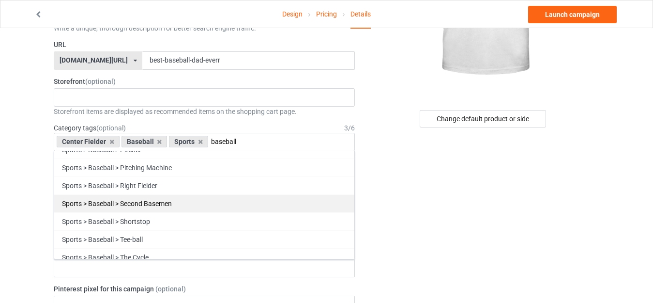
type input "baseball"
click at [265, 208] on div "Sports > Baseball > Second Basemen" at bounding box center [204, 203] width 300 height 18
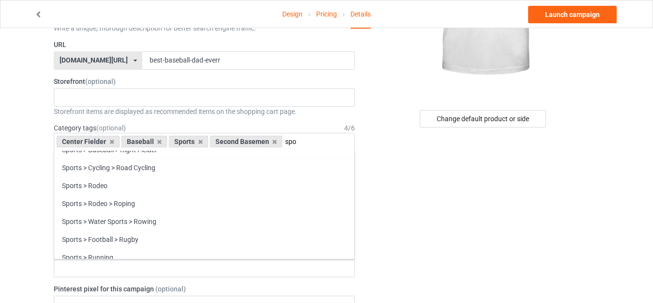
scroll to position [2877, 0]
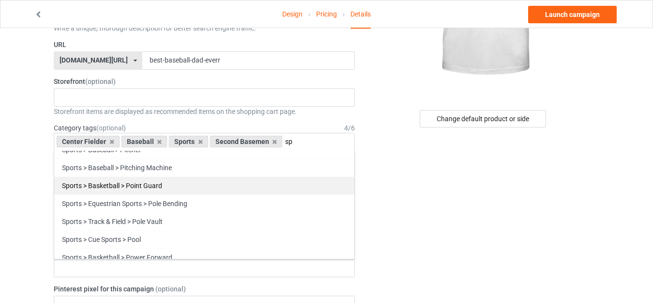
type input "s"
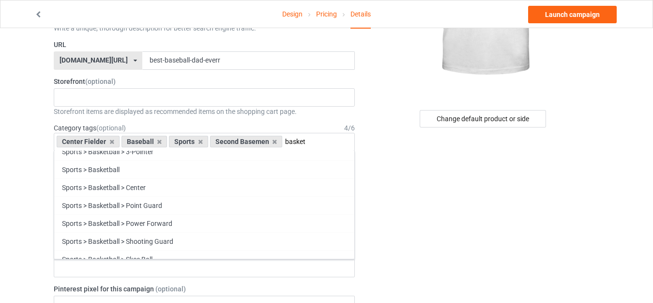
scroll to position [0, 0]
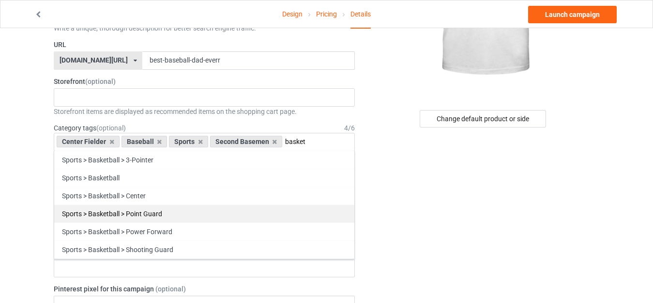
type input "basket"
click at [234, 214] on div "Sports > Basketball > Point Guard" at bounding box center [204, 213] width 300 height 18
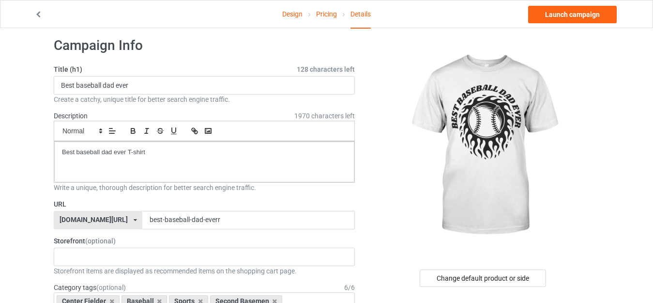
scroll to position [10, 0]
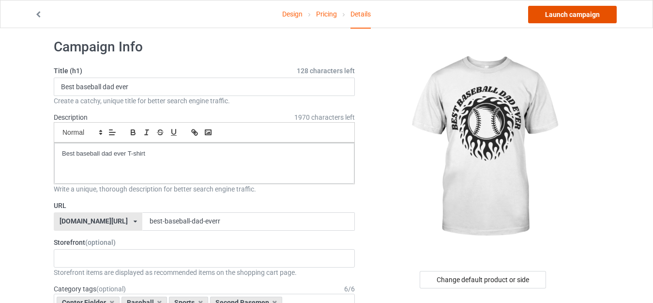
click at [597, 19] on link "Launch campaign" at bounding box center [572, 14] width 89 height 17
